Goal: Task Accomplishment & Management: Manage account settings

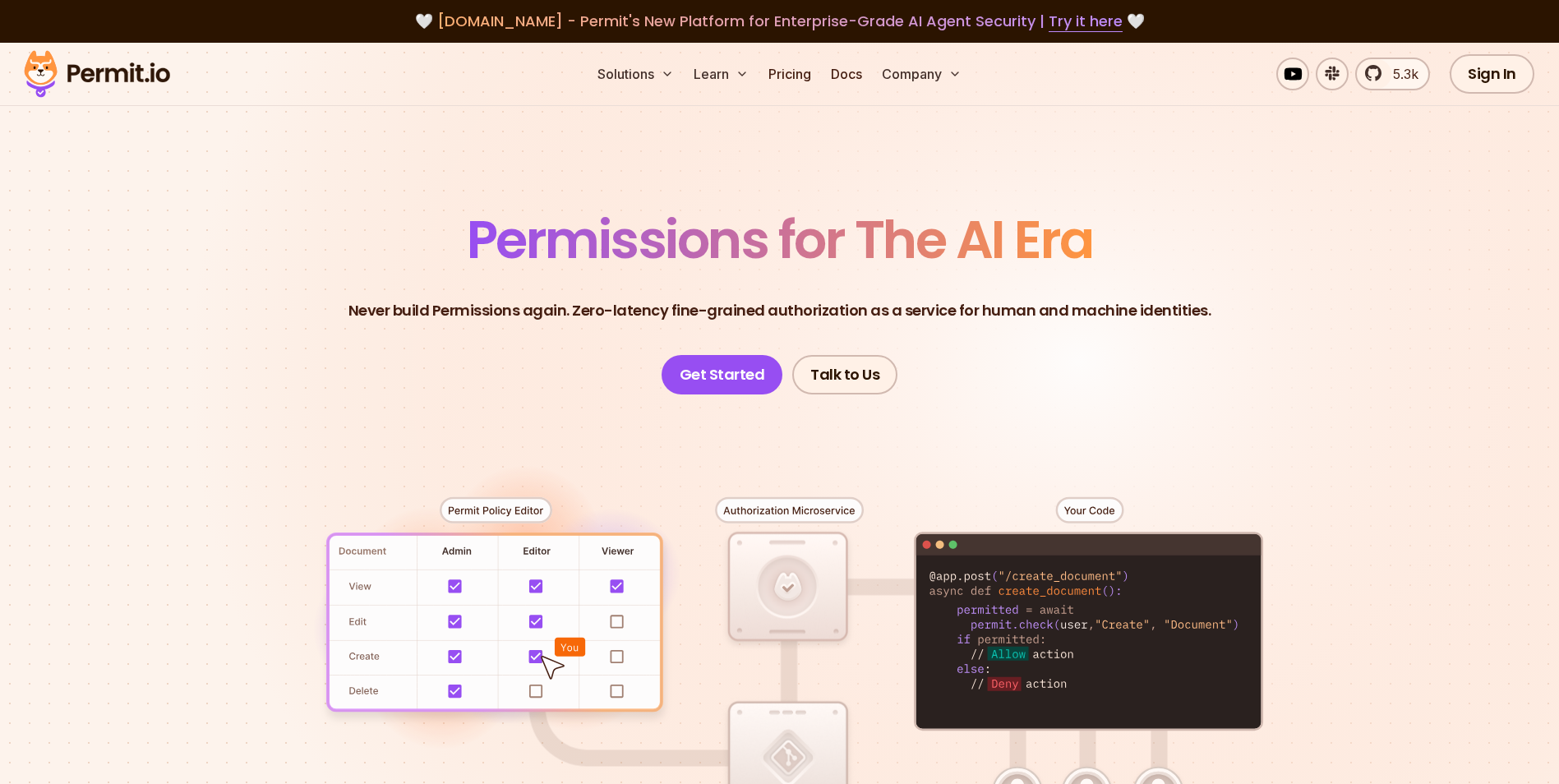
drag, startPoint x: 1437, startPoint y: 198, endPoint x: 1431, endPoint y: 187, distance: 12.5
click at [1437, 198] on section "Permissions for The AI Era Never build Permissions again. Zero-latency fine-gra…" at bounding box center [779, 585] width 1559 height 1085
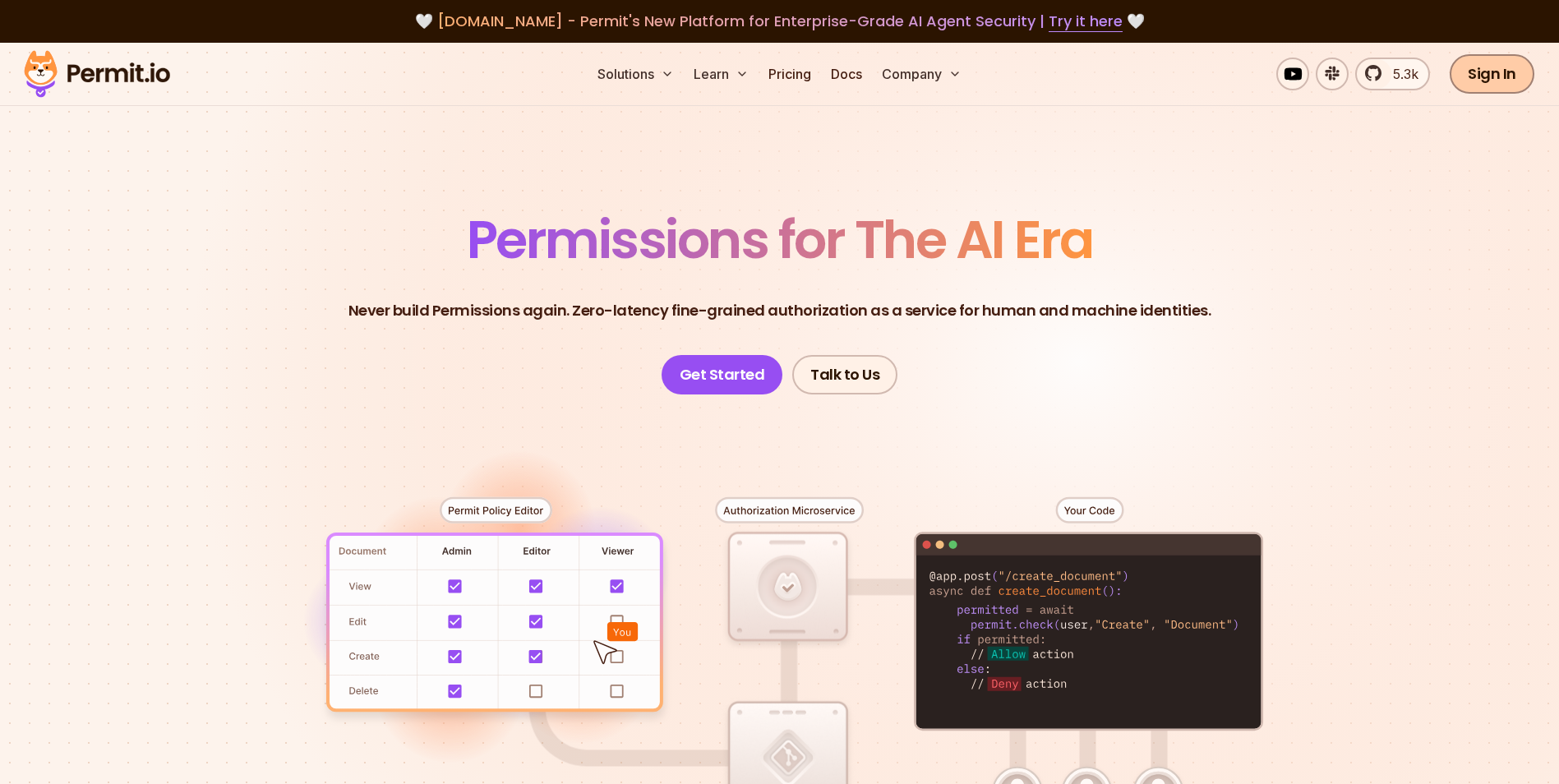
click at [1474, 83] on link "Sign In" at bounding box center [1492, 73] width 85 height 40
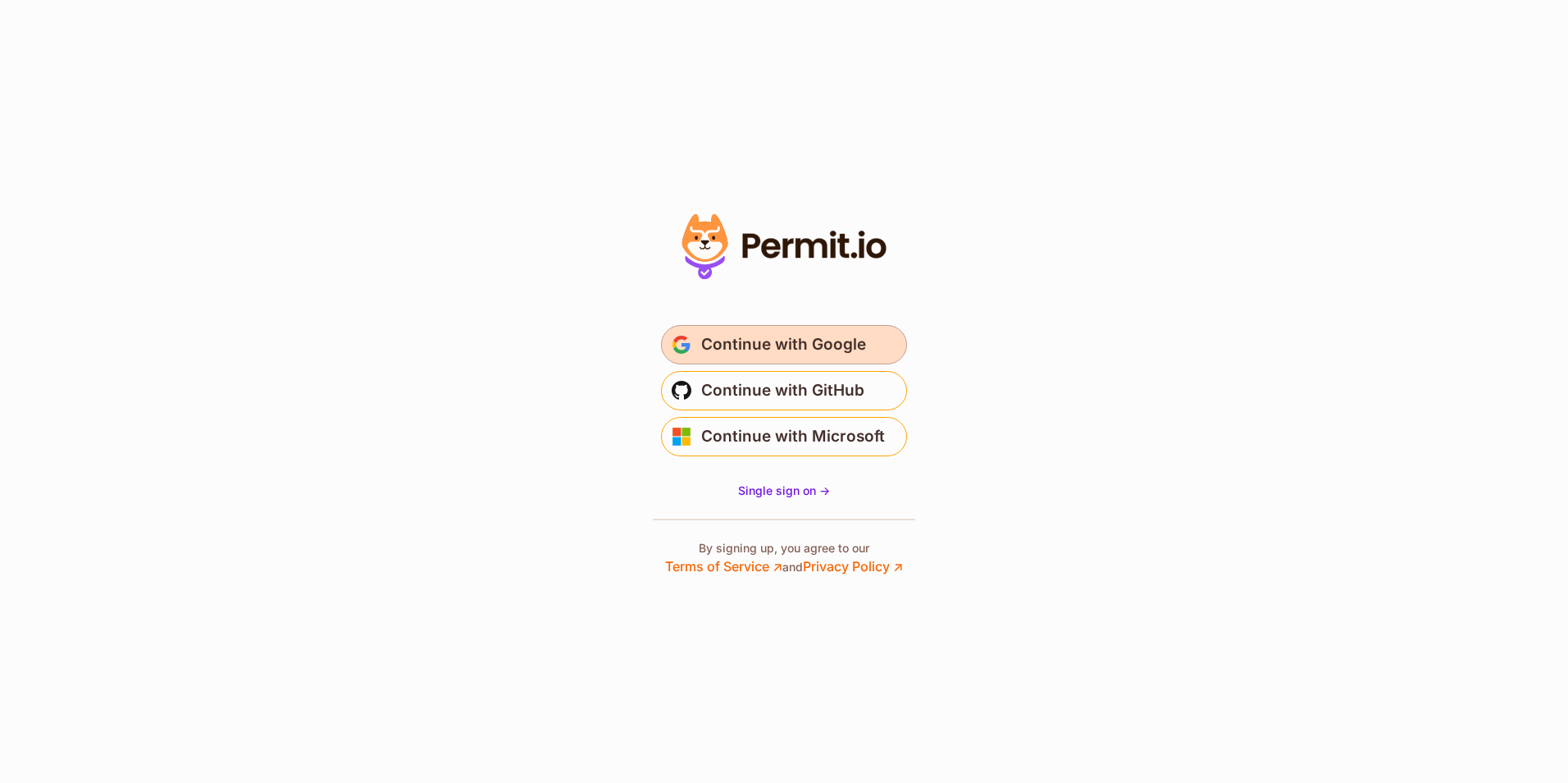
click at [755, 349] on span "Continue with Google" at bounding box center [784, 344] width 165 height 26
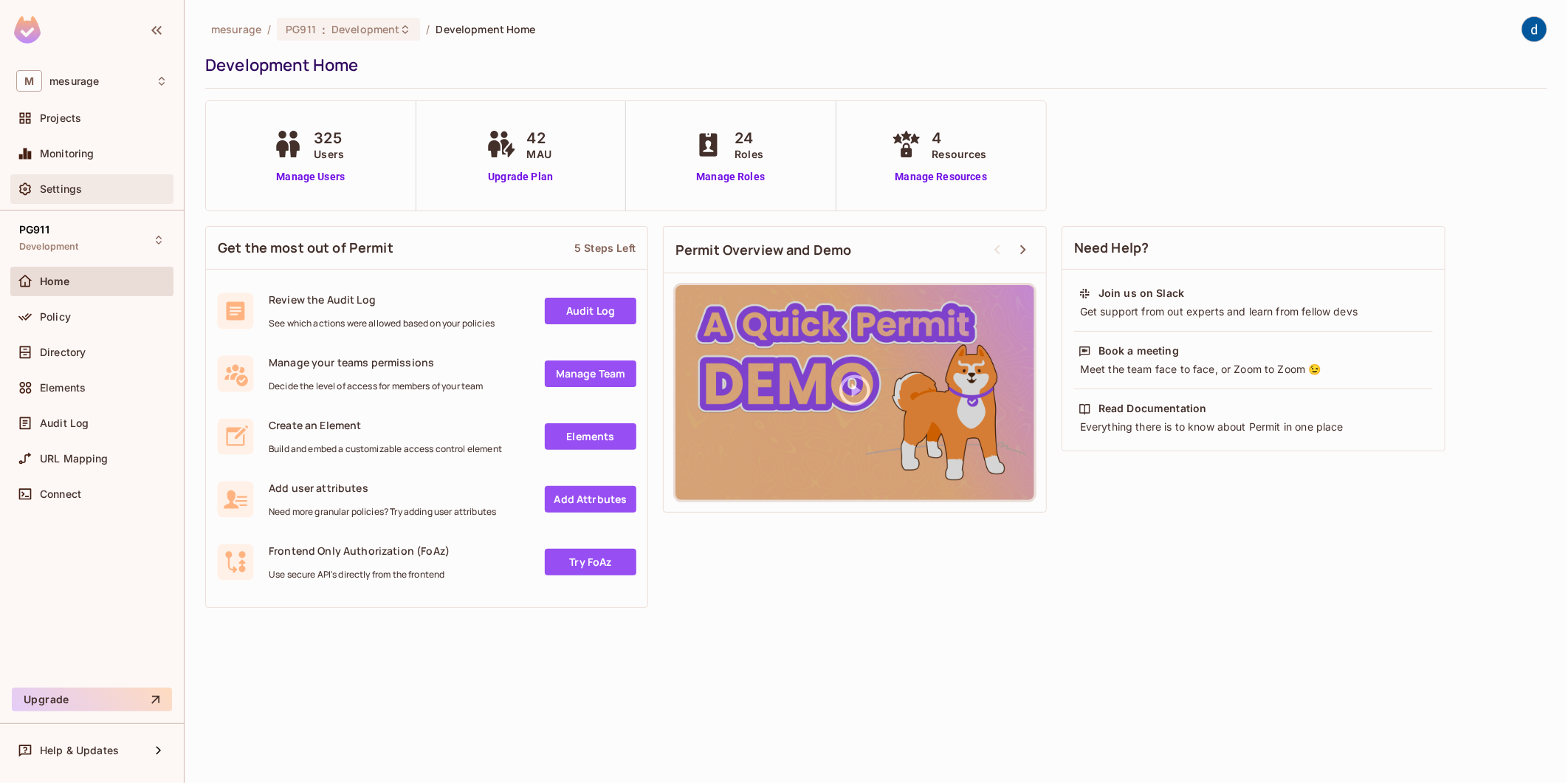
click at [58, 193] on span "Settings" at bounding box center [60, 189] width 42 height 12
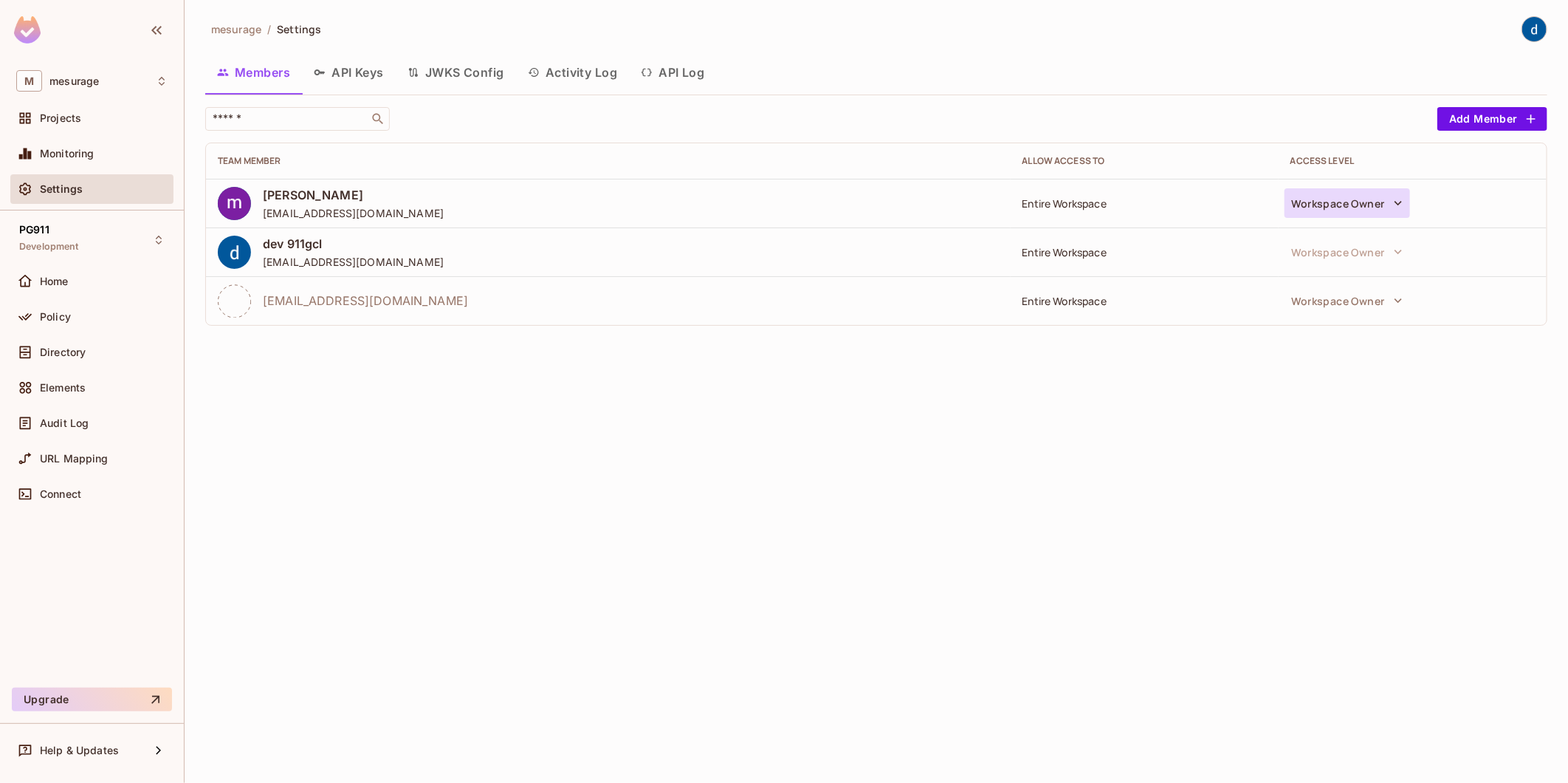
click at [1344, 211] on button "Workspace Owner" at bounding box center [1347, 203] width 125 height 29
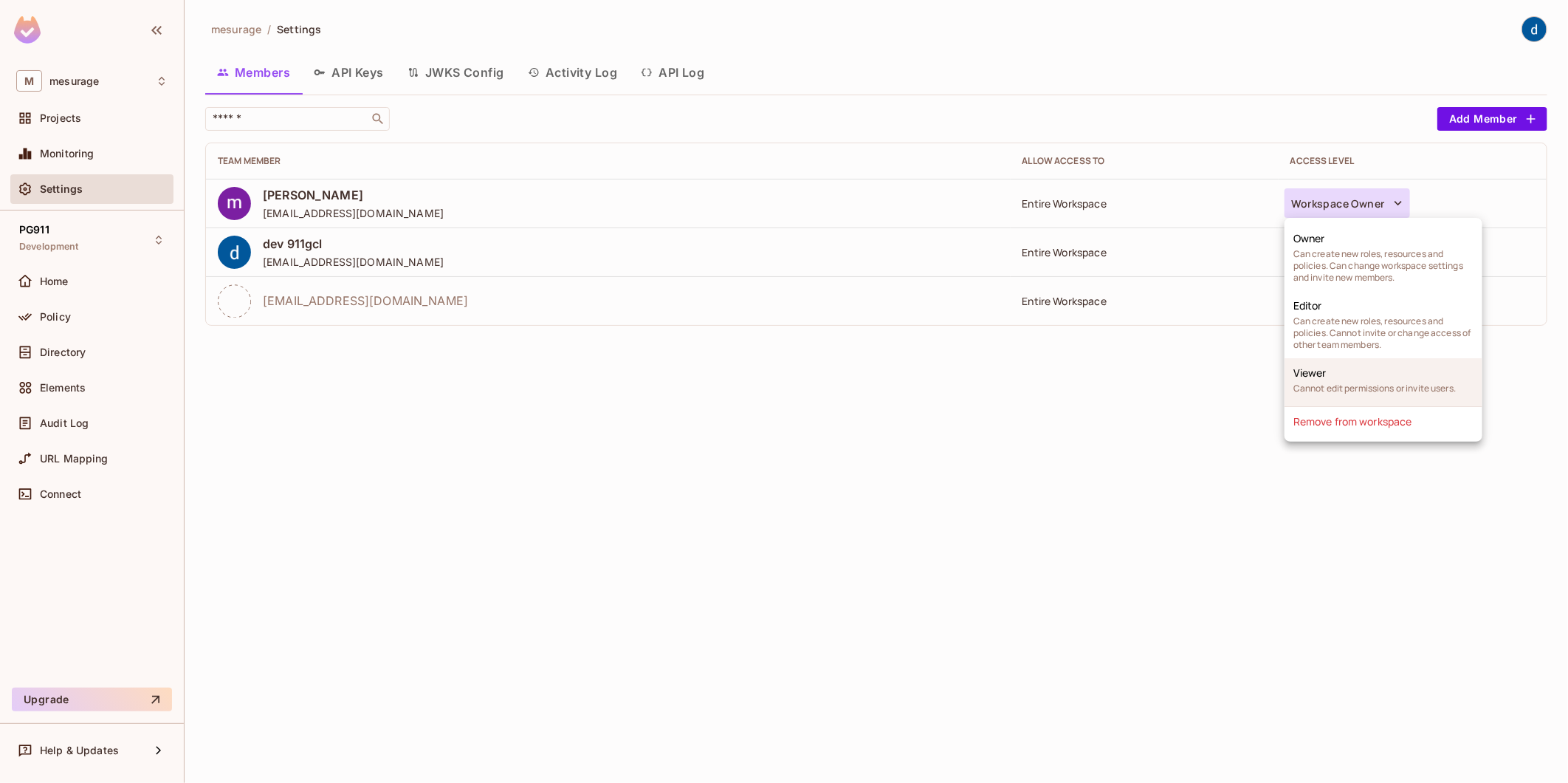
click at [1322, 383] on span "Cannot edit permissions or invite users." at bounding box center [1374, 388] width 162 height 12
